Goal: Task Accomplishment & Management: Use online tool/utility

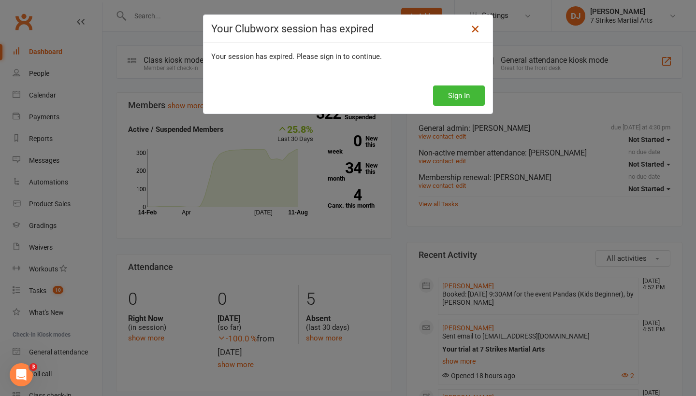
click at [476, 35] on link at bounding box center [474, 28] width 15 height 15
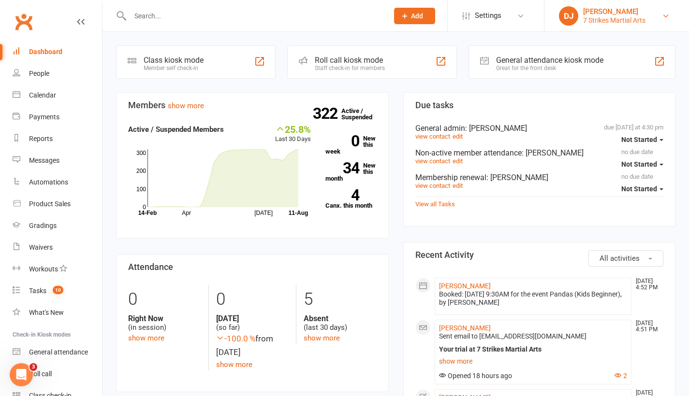
click at [645, 23] on div "7 Strikes Martial Arts" at bounding box center [614, 20] width 62 height 9
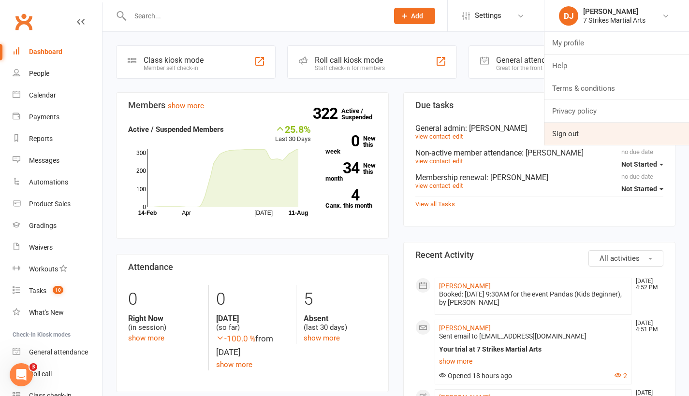
click at [598, 129] on link "Sign out" at bounding box center [616, 134] width 144 height 22
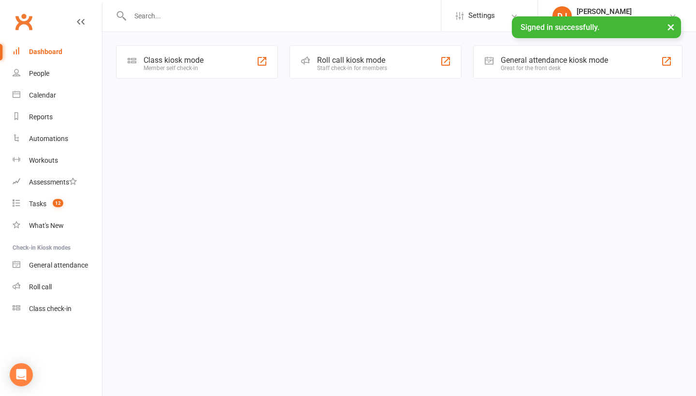
click at [57, 98] on link "Calendar" at bounding box center [57, 96] width 89 height 22
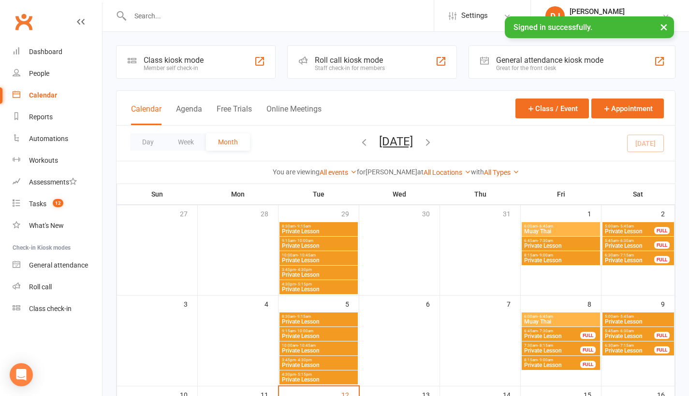
click at [661, 29] on button "×" at bounding box center [663, 26] width 17 height 21
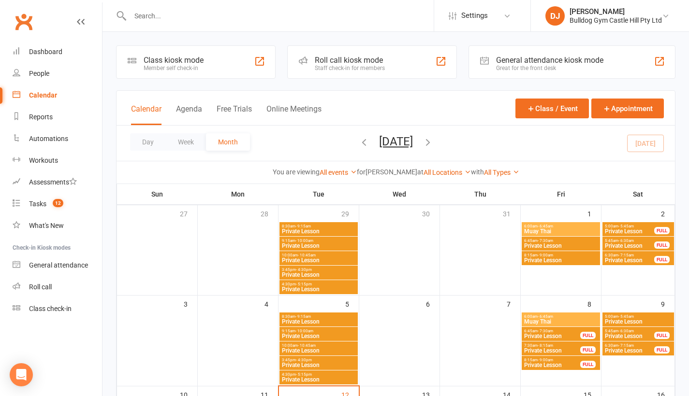
click at [572, 318] on span "6:00am - 6:45am" at bounding box center [560, 317] width 74 height 4
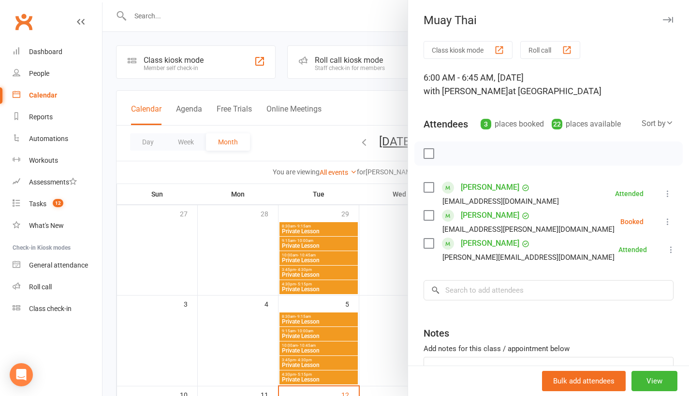
click at [374, 26] on div at bounding box center [395, 198] width 586 height 396
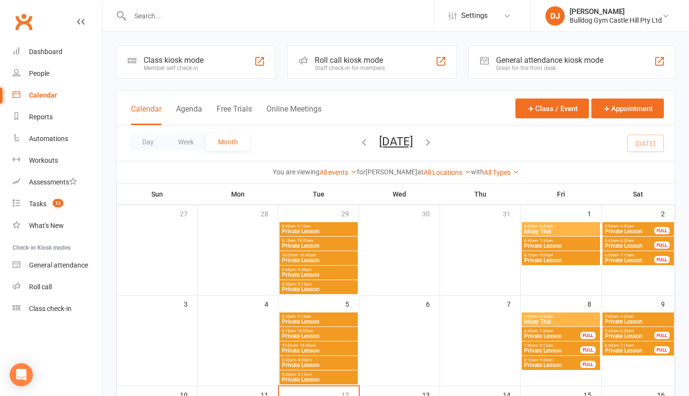
click at [679, 14] on li "DJ Daniel Jancek Bulldog Gym Castle Hill Pty Ltd My profile Help Terms & condit…" at bounding box center [609, 15] width 158 height 31
click at [663, 15] on icon at bounding box center [665, 16] width 8 height 8
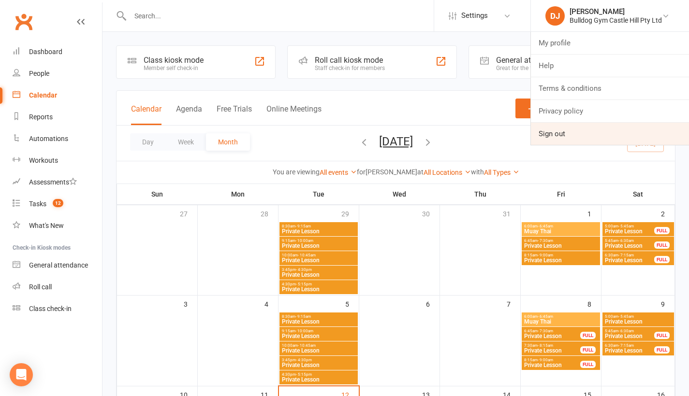
click at [604, 129] on link "Sign out" at bounding box center [610, 134] width 158 height 22
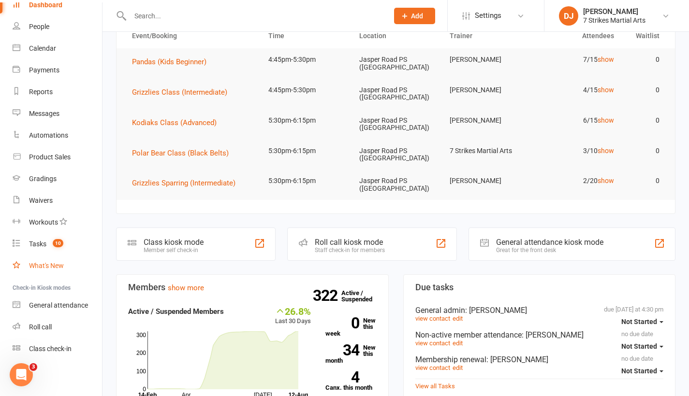
scroll to position [261, 0]
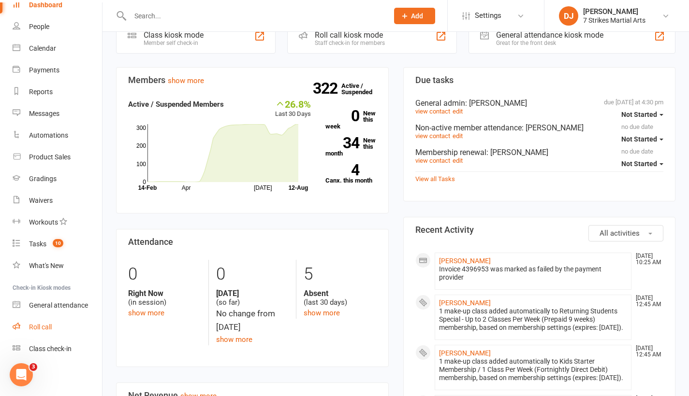
click at [40, 322] on link "Roll call" at bounding box center [57, 327] width 89 height 22
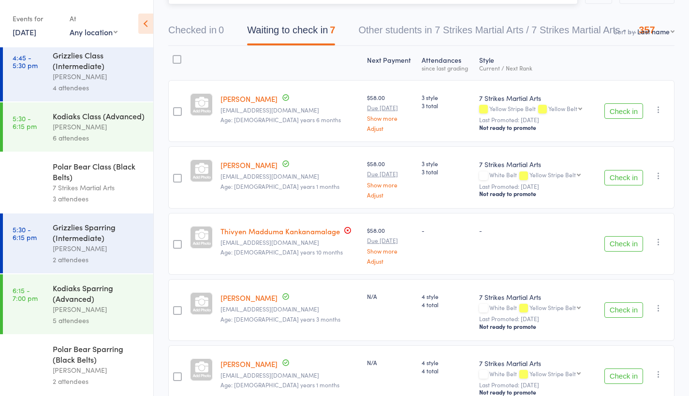
scroll to position [82, 0]
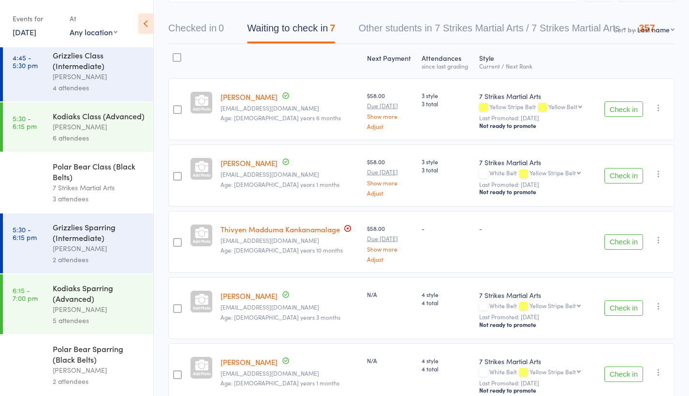
click at [76, 358] on div "Polar Bear Sparring (Black Belts)" at bounding box center [99, 354] width 92 height 21
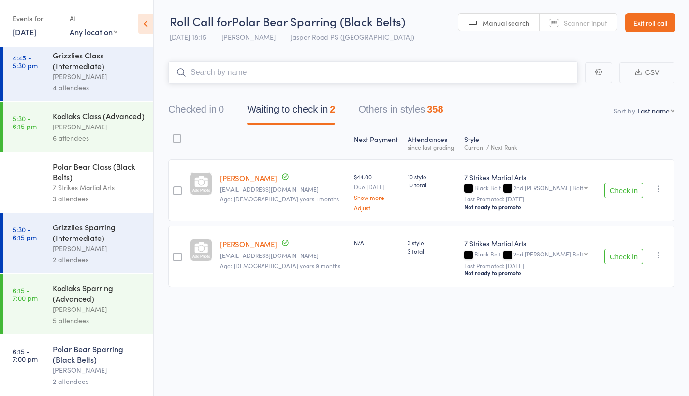
scroll to position [67, 0]
click at [97, 312] on div "[PERSON_NAME]" at bounding box center [99, 309] width 92 height 11
